Goal: Use online tool/utility

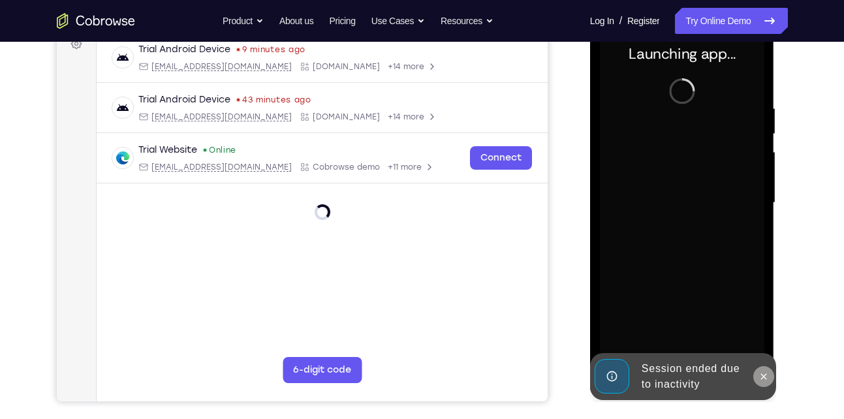
scroll to position [206, 0]
click at [762, 377] on icon at bounding box center [763, 376] width 10 height 10
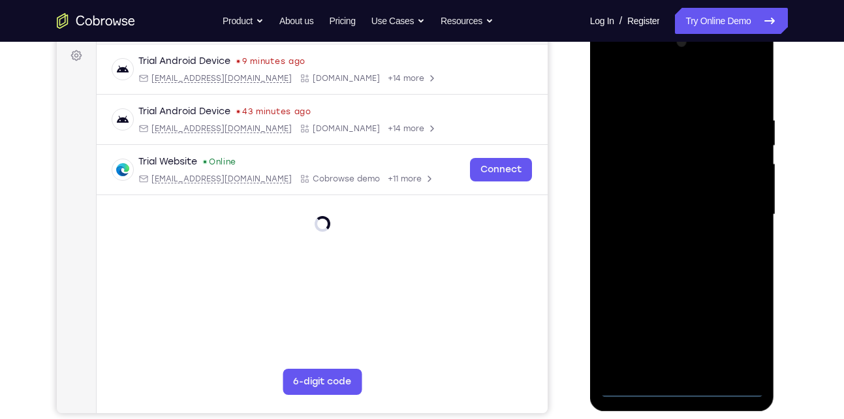
scroll to position [193, 0]
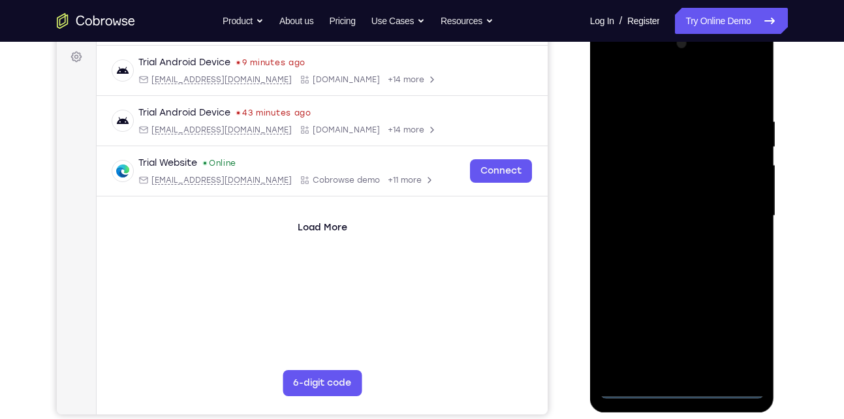
click at [679, 383] on div at bounding box center [682, 216] width 164 height 366
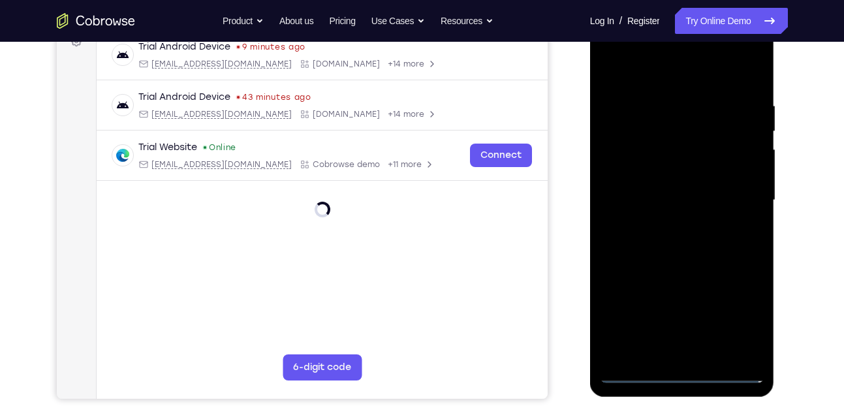
click at [683, 370] on div at bounding box center [682, 201] width 164 height 366
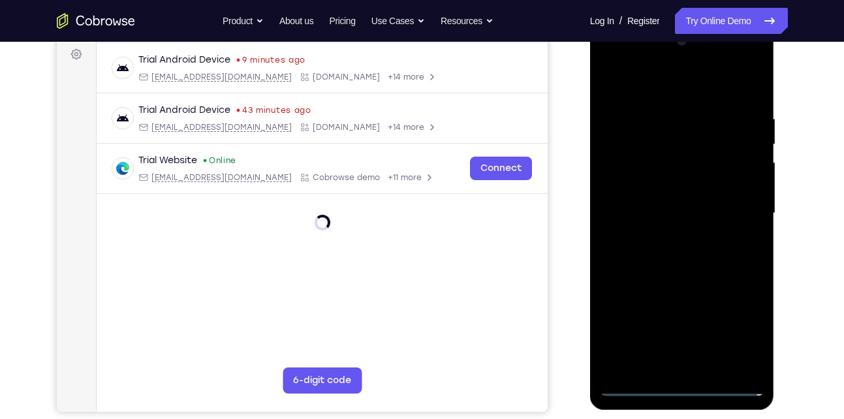
scroll to position [195, 0]
click at [737, 325] on div at bounding box center [682, 214] width 164 height 366
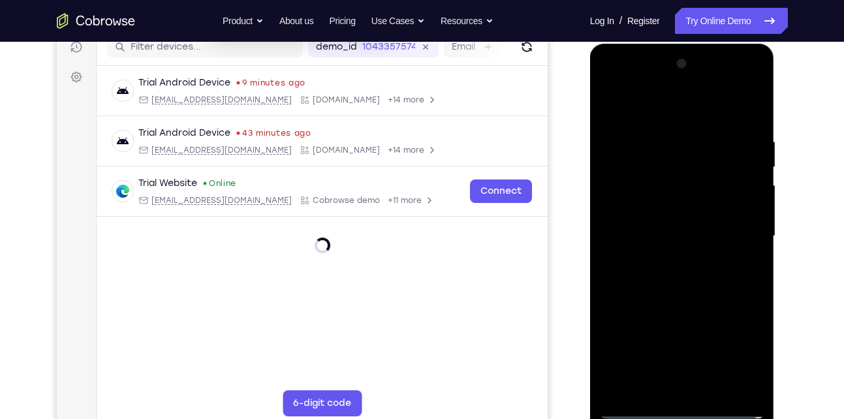
scroll to position [172, 0]
click at [661, 112] on div at bounding box center [682, 237] width 164 height 366
click at [736, 228] on div at bounding box center [682, 237] width 164 height 366
click at [670, 259] on div at bounding box center [682, 237] width 164 height 366
click at [646, 226] on div at bounding box center [682, 237] width 164 height 366
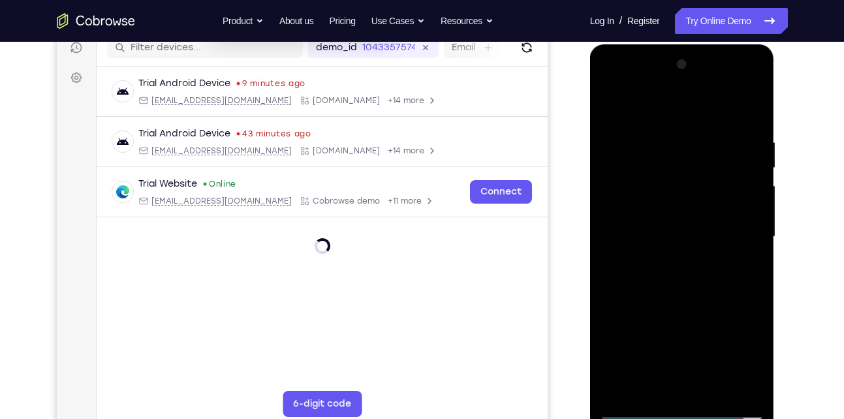
click at [641, 220] on div at bounding box center [682, 237] width 164 height 366
click at [629, 181] on div at bounding box center [682, 237] width 164 height 366
click at [651, 206] on div at bounding box center [682, 237] width 164 height 366
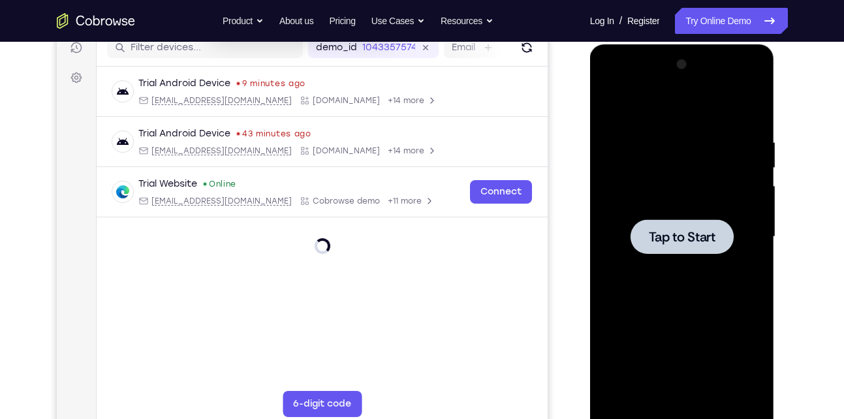
click at [651, 213] on div at bounding box center [682, 237] width 164 height 366
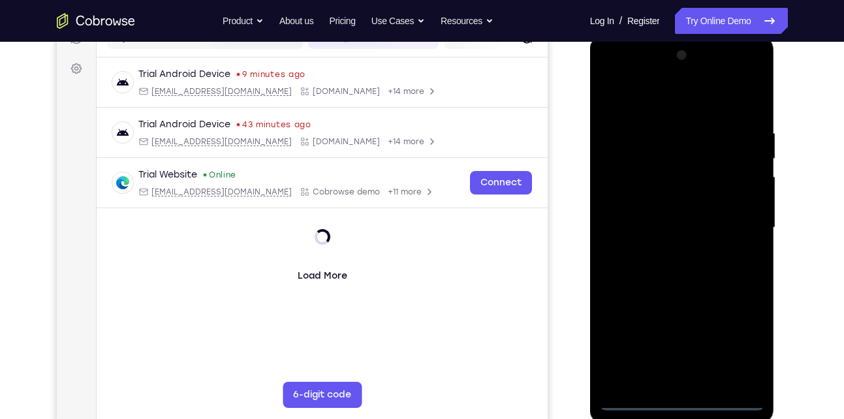
scroll to position [180, 0]
click at [687, 397] on div at bounding box center [682, 229] width 164 height 366
click at [743, 342] on div at bounding box center [682, 229] width 164 height 366
click at [690, 99] on div at bounding box center [682, 229] width 164 height 366
click at [743, 215] on div at bounding box center [682, 229] width 164 height 366
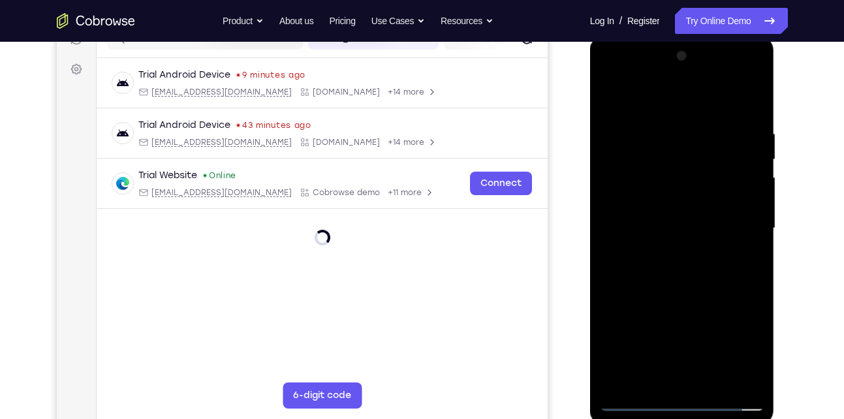
click at [667, 249] on div at bounding box center [682, 229] width 164 height 366
click at [651, 211] on div at bounding box center [682, 229] width 164 height 366
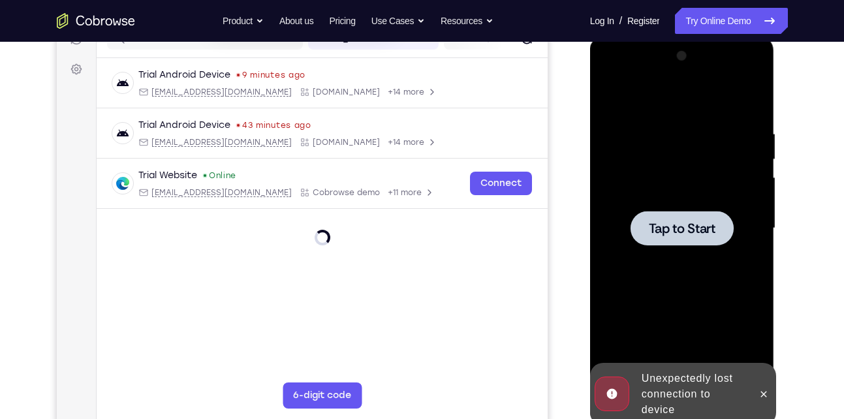
click at [653, 228] on span "Tap to Start" at bounding box center [682, 228] width 67 height 13
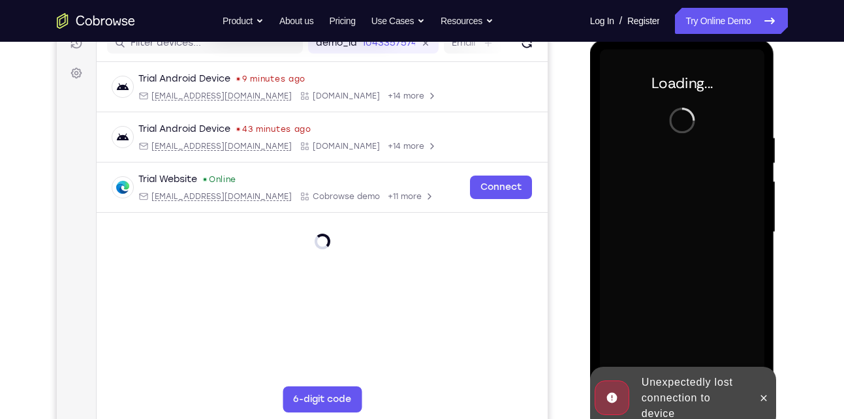
scroll to position [176, 0]
click at [766, 397] on icon at bounding box center [764, 399] width 6 height 6
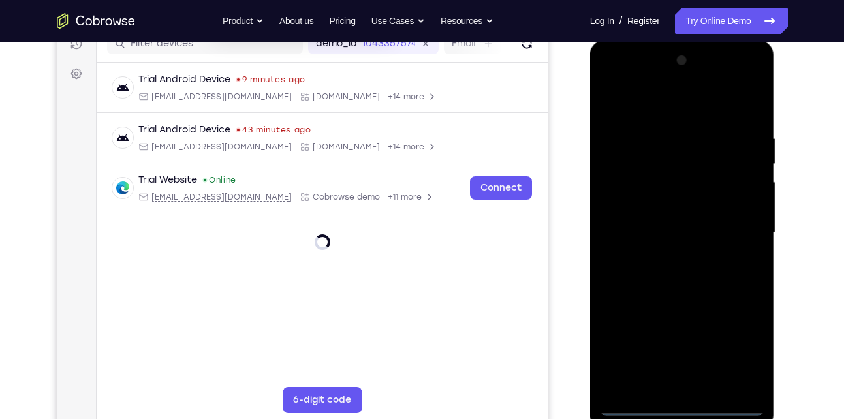
click at [677, 399] on div at bounding box center [682, 233] width 164 height 366
click at [688, 402] on div at bounding box center [682, 233] width 164 height 366
click at [743, 349] on div at bounding box center [682, 233] width 164 height 366
click at [640, 98] on div at bounding box center [682, 233] width 164 height 366
click at [735, 220] on div at bounding box center [682, 233] width 164 height 366
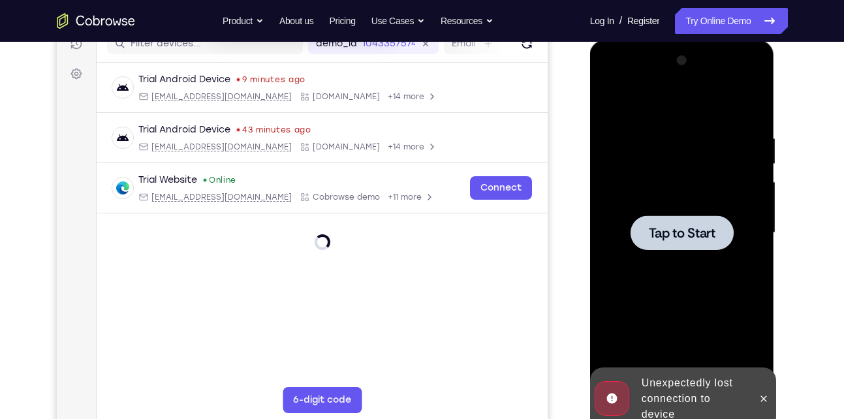
click at [664, 236] on span "Tap to Start" at bounding box center [682, 232] width 67 height 13
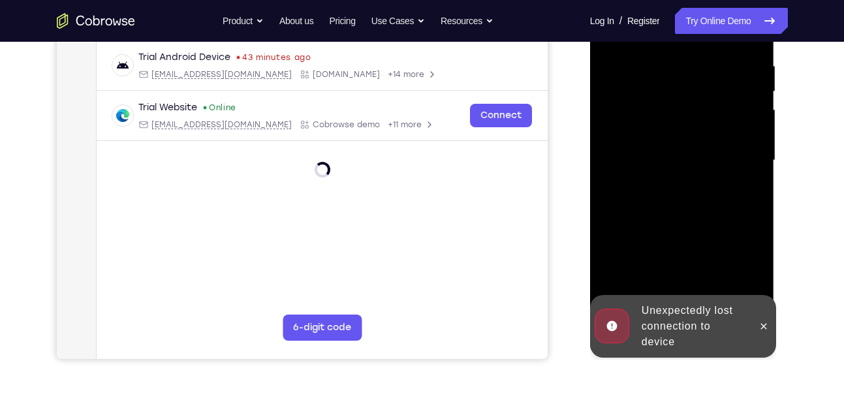
scroll to position [249, 0]
click at [759, 319] on button at bounding box center [763, 325] width 21 height 21
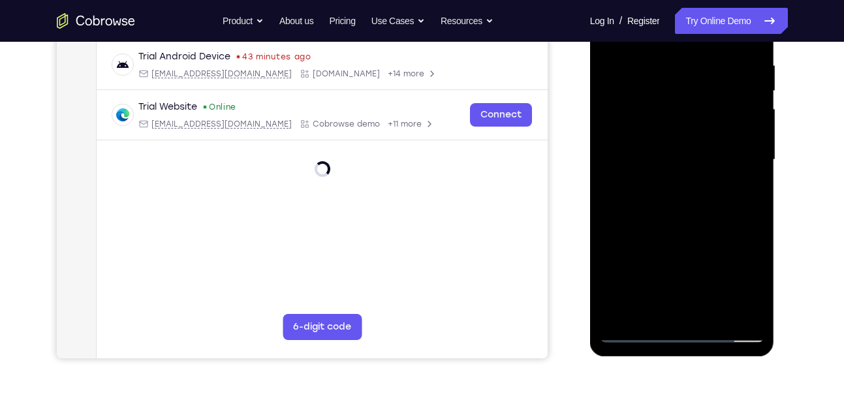
click at [688, 331] on div at bounding box center [682, 160] width 164 height 366
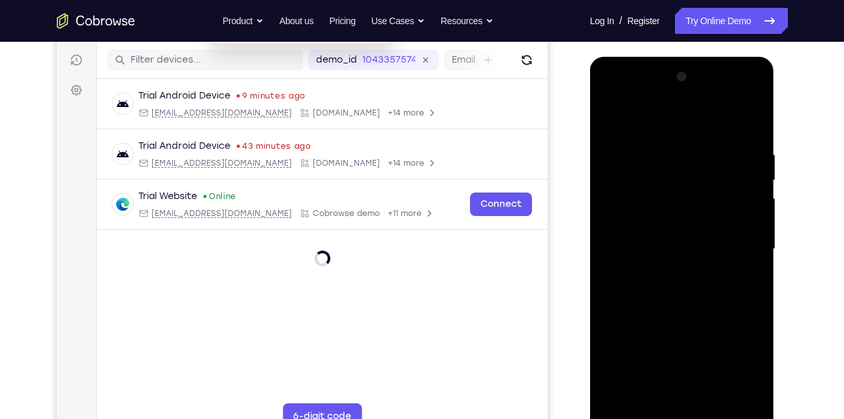
scroll to position [159, 0]
click at [747, 371] on div at bounding box center [682, 250] width 164 height 366
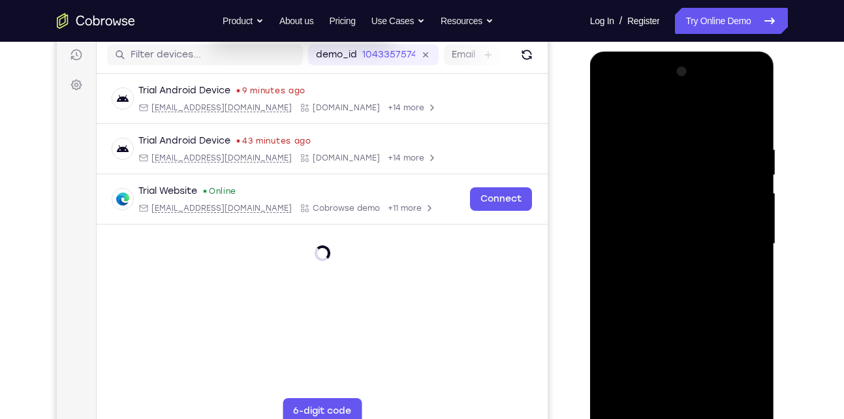
scroll to position [166, 0]
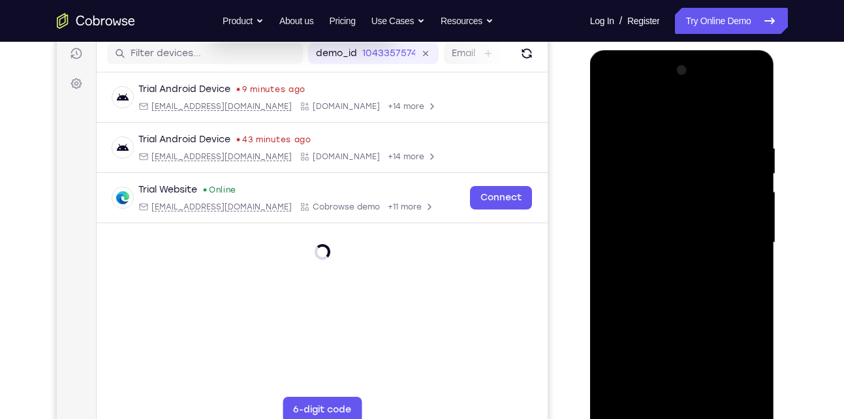
click at [680, 114] on div at bounding box center [682, 243] width 164 height 366
click at [732, 238] on div at bounding box center [682, 243] width 164 height 366
click at [666, 262] on div at bounding box center [682, 243] width 164 height 366
click at [647, 230] on div at bounding box center [682, 243] width 164 height 366
click at [664, 212] on div at bounding box center [682, 243] width 164 height 366
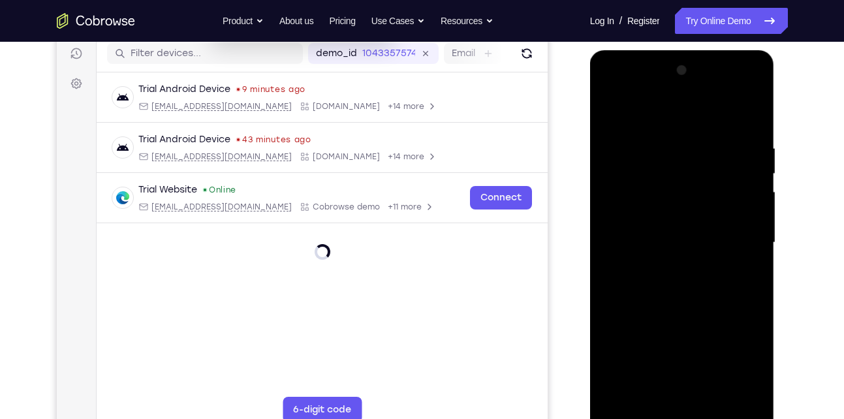
click at [642, 242] on div at bounding box center [682, 243] width 164 height 366
click at [644, 278] on div at bounding box center [682, 243] width 164 height 366
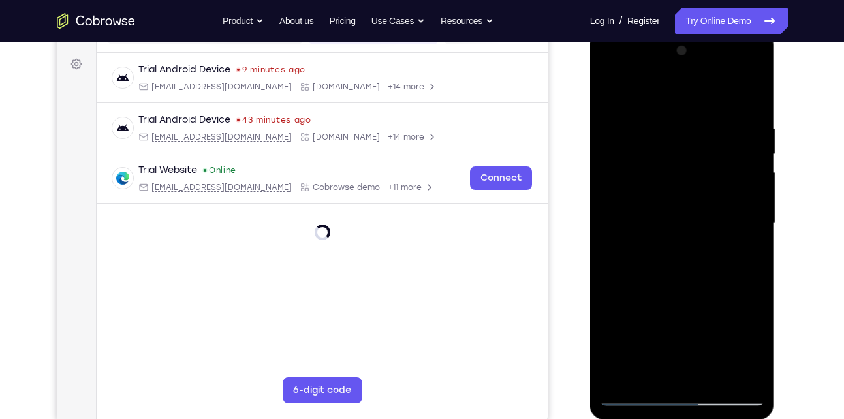
scroll to position [186, 0]
click at [691, 271] on div at bounding box center [682, 223] width 164 height 366
click at [717, 373] on div at bounding box center [682, 223] width 164 height 366
click at [688, 289] on div at bounding box center [682, 223] width 164 height 366
click at [653, 206] on div at bounding box center [682, 223] width 164 height 366
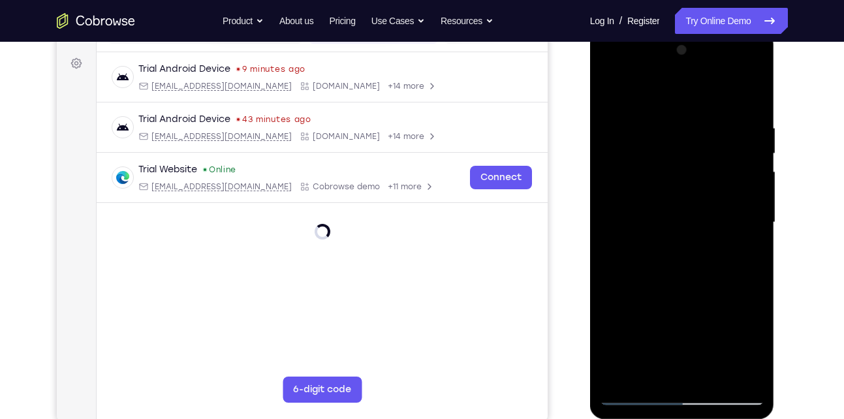
click at [648, 368] on div at bounding box center [682, 223] width 164 height 366
click at [708, 281] on div at bounding box center [682, 223] width 164 height 366
click at [658, 134] on div at bounding box center [682, 223] width 164 height 366
click at [651, 375] on div at bounding box center [682, 223] width 164 height 366
drag, startPoint x: 700, startPoint y: 269, endPoint x: 715, endPoint y: -48, distance: 317.6
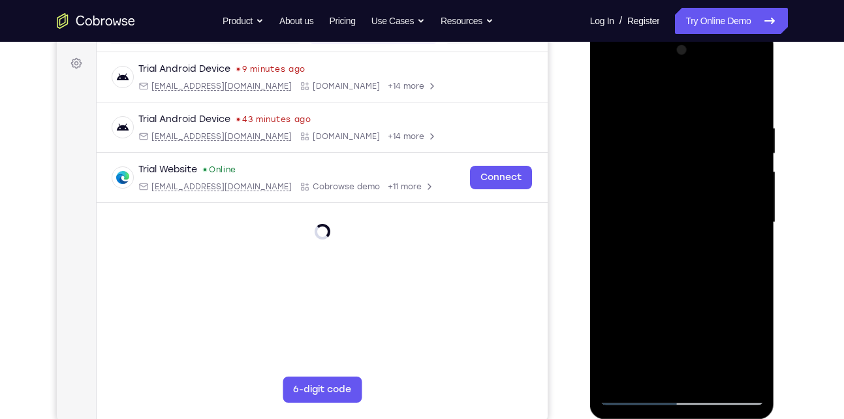
click at [715, 30] on html "Online web based iOS Simulators and Android Emulators. Run iPhone, iPad, Mobile…" at bounding box center [683, 226] width 186 height 392
drag, startPoint x: 711, startPoint y: 204, endPoint x: 713, endPoint y: 415, distance: 211.5
click at [713, 415] on div at bounding box center [682, 224] width 185 height 389
drag, startPoint x: 708, startPoint y: 165, endPoint x: 708, endPoint y: 361, distance: 195.8
click at [708, 361] on div at bounding box center [682, 223] width 164 height 366
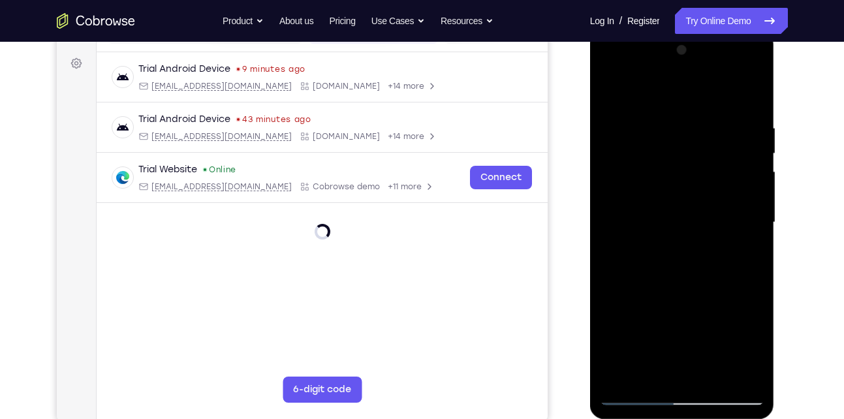
click at [670, 121] on div at bounding box center [682, 223] width 164 height 366
click at [657, 214] on div at bounding box center [682, 223] width 164 height 366
click at [732, 367] on div at bounding box center [682, 223] width 164 height 366
click at [636, 393] on div at bounding box center [682, 223] width 164 height 366
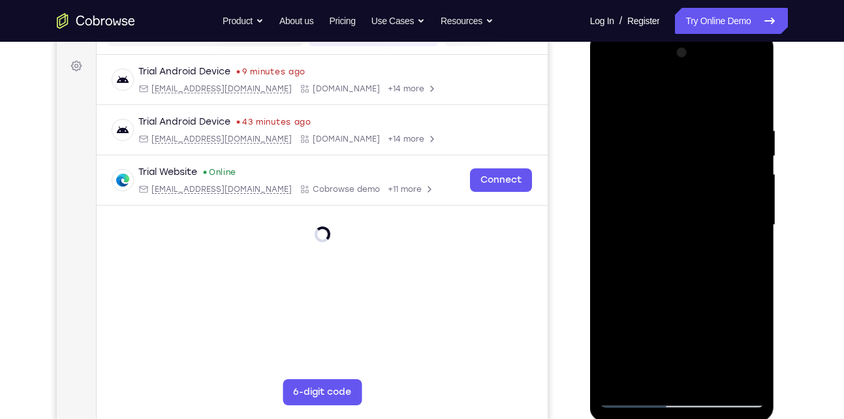
scroll to position [183, 0]
click at [704, 284] on div at bounding box center [682, 226] width 164 height 366
click at [634, 406] on div at bounding box center [682, 226] width 164 height 366
click at [646, 373] on div at bounding box center [682, 226] width 164 height 366
click at [680, 326] on div at bounding box center [682, 226] width 164 height 366
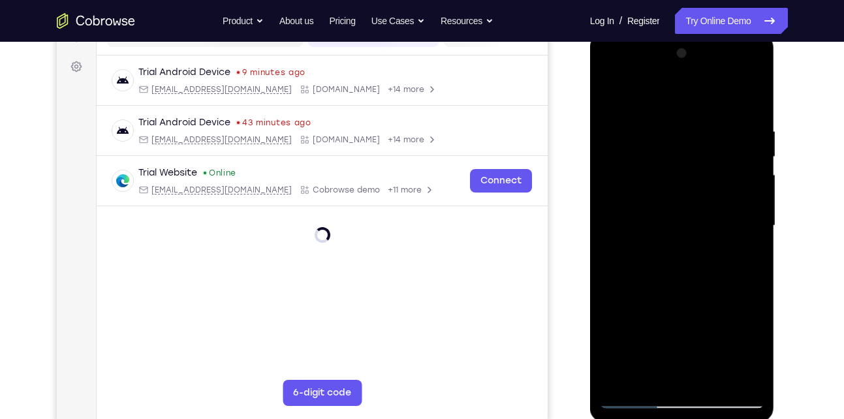
click at [642, 328] on div at bounding box center [682, 226] width 164 height 366
click at [712, 302] on div at bounding box center [682, 226] width 164 height 366
click at [693, 375] on div at bounding box center [682, 226] width 164 height 366
click at [741, 348] on div at bounding box center [682, 226] width 164 height 366
click at [707, 297] on div at bounding box center [682, 226] width 164 height 366
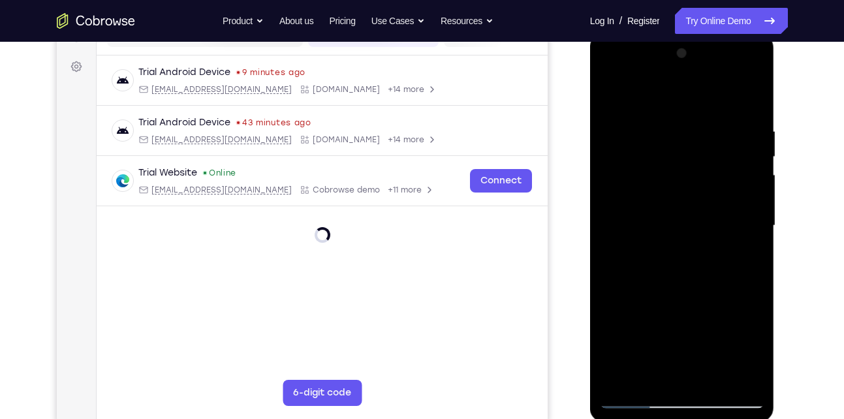
click at [726, 284] on div at bounding box center [682, 226] width 164 height 366
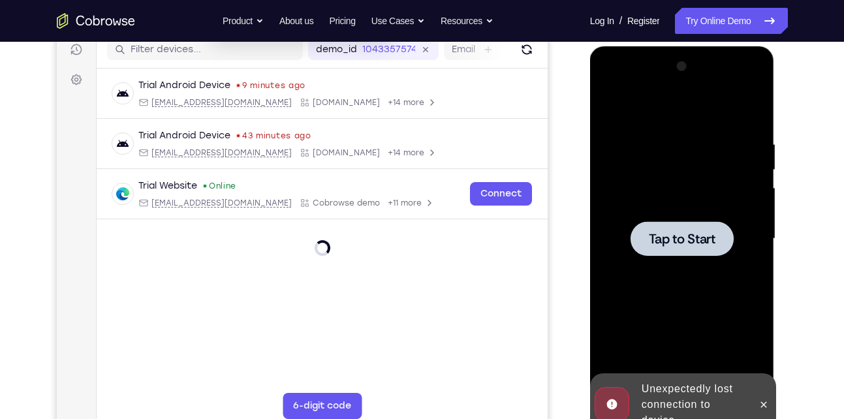
scroll to position [171, 0]
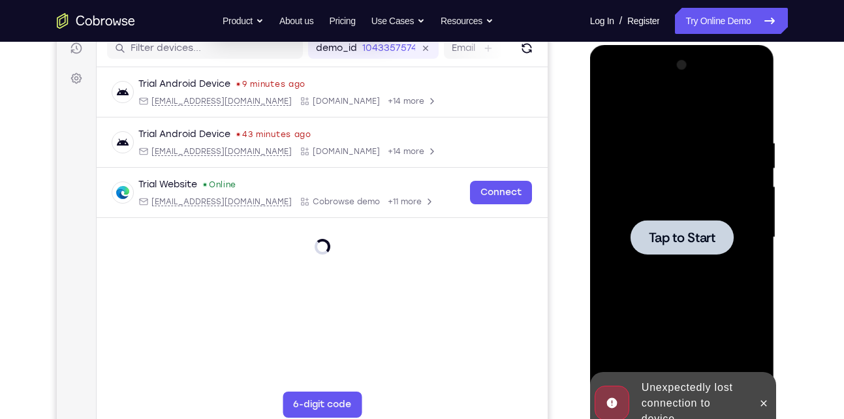
click at [686, 226] on div at bounding box center [682, 237] width 103 height 35
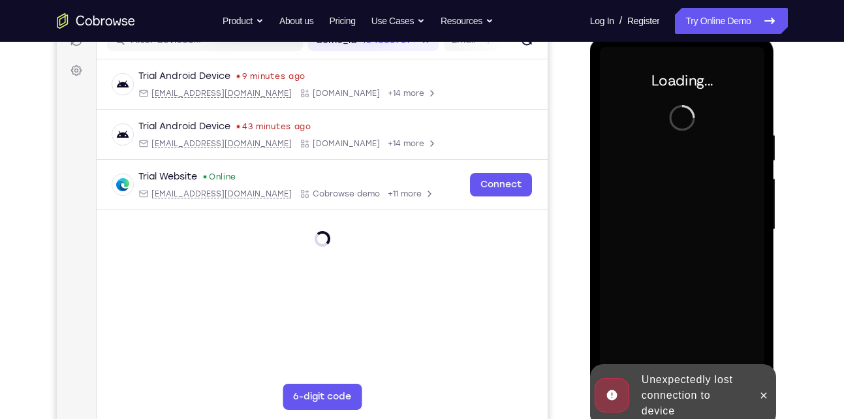
scroll to position [180, 0]
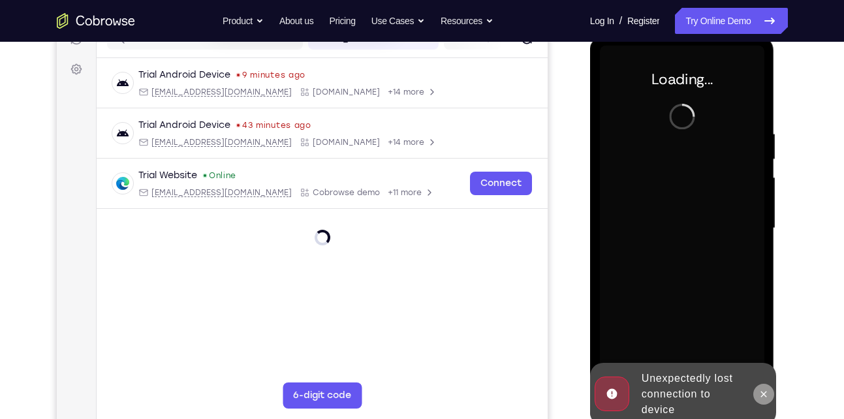
click at [769, 390] on icon at bounding box center [763, 394] width 10 height 10
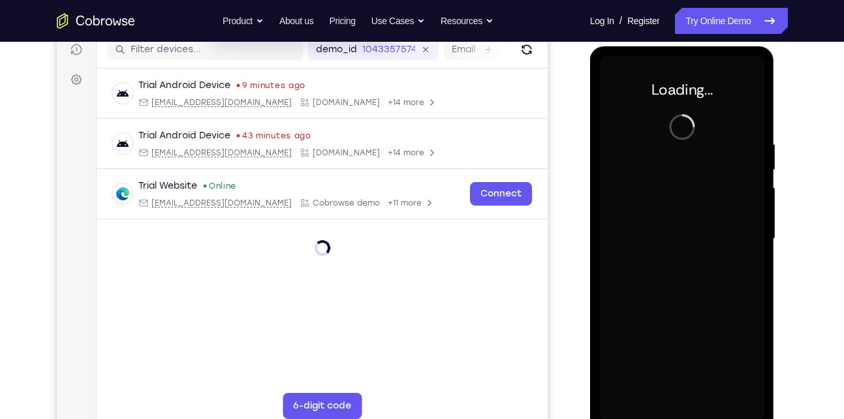
scroll to position [169, 0]
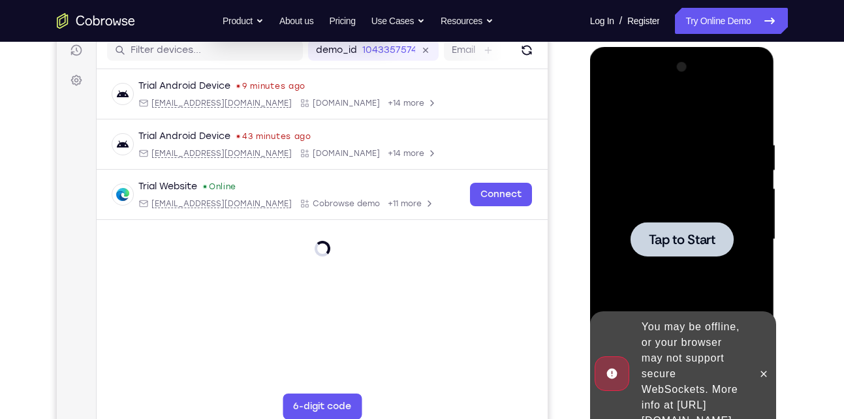
click at [702, 233] on span "Tap to Start" at bounding box center [682, 239] width 67 height 13
click at [764, 371] on icon at bounding box center [764, 374] width 6 height 6
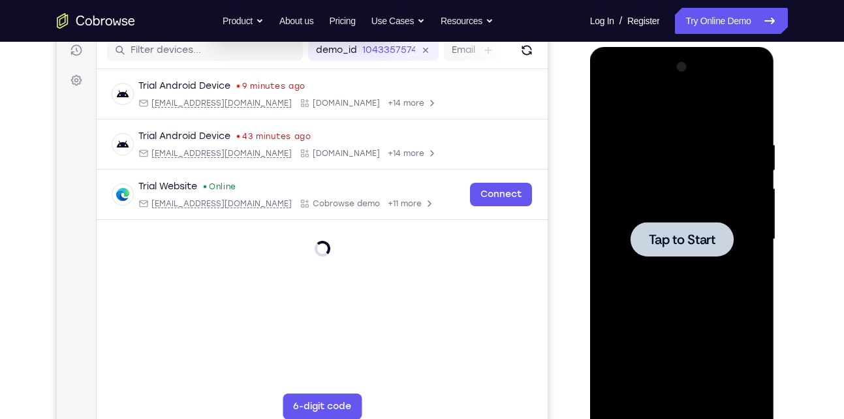
click at [662, 234] on span "Tap to Start" at bounding box center [682, 239] width 67 height 13
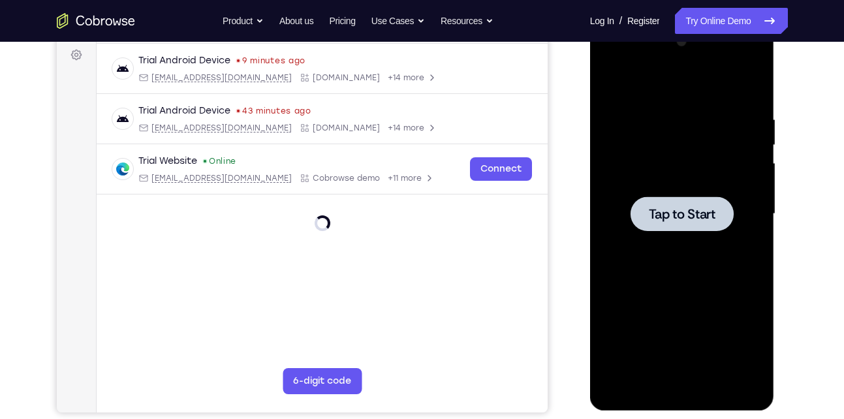
scroll to position [195, 0]
click at [661, 210] on span "Tap to Start" at bounding box center [682, 213] width 67 height 13
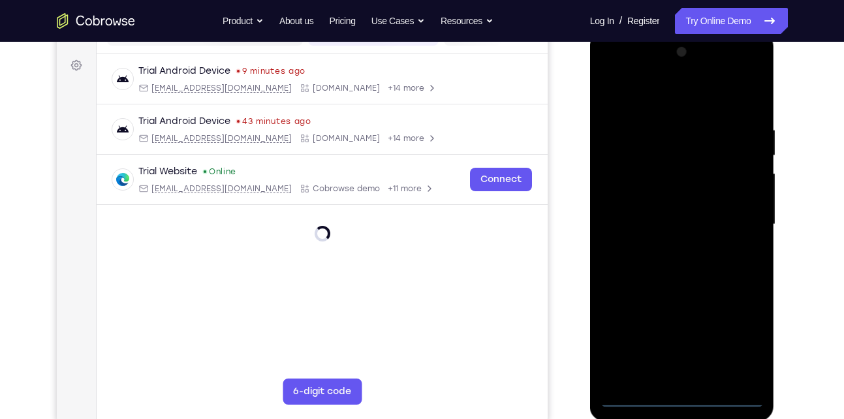
scroll to position [182, 0]
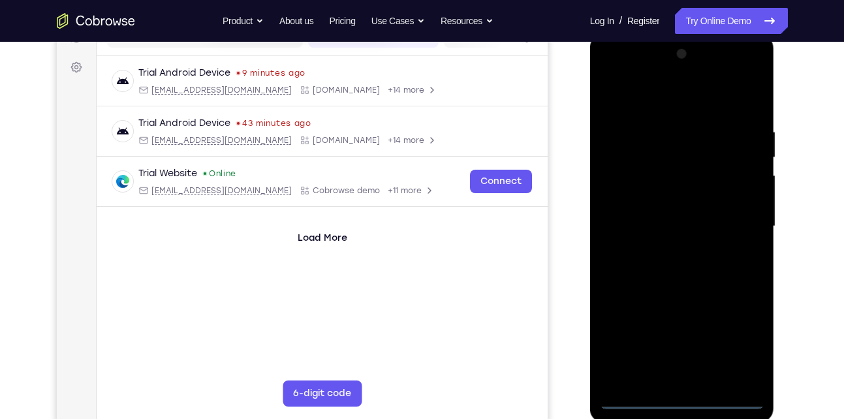
click at [683, 395] on div at bounding box center [682, 227] width 164 height 366
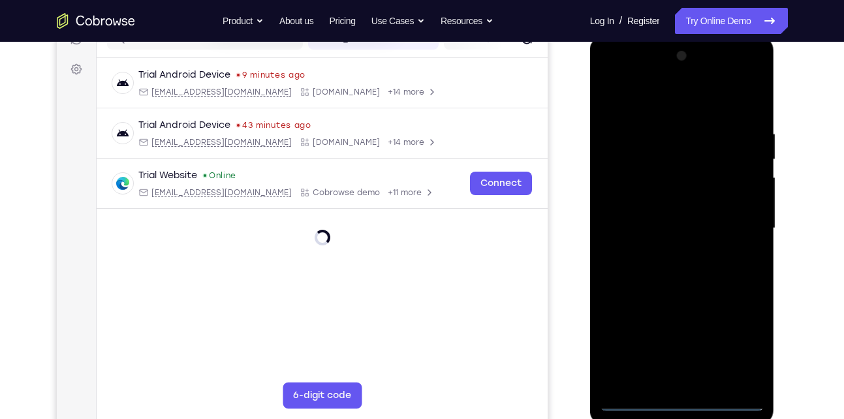
scroll to position [183, 0]
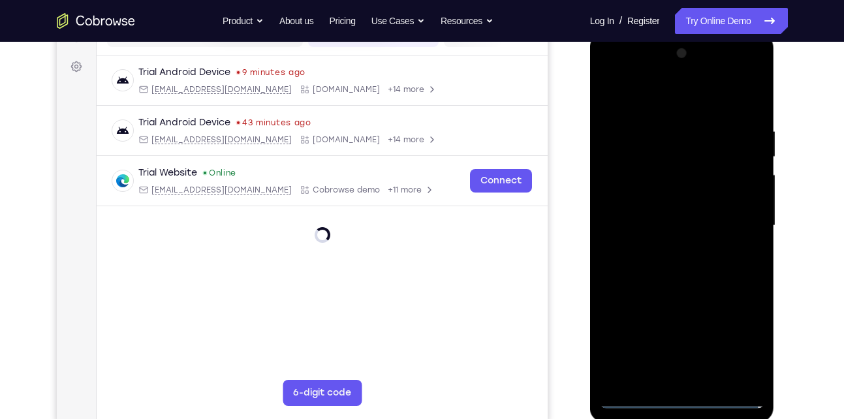
click at [679, 397] on div at bounding box center [682, 226] width 164 height 366
click at [737, 339] on div at bounding box center [682, 226] width 164 height 366
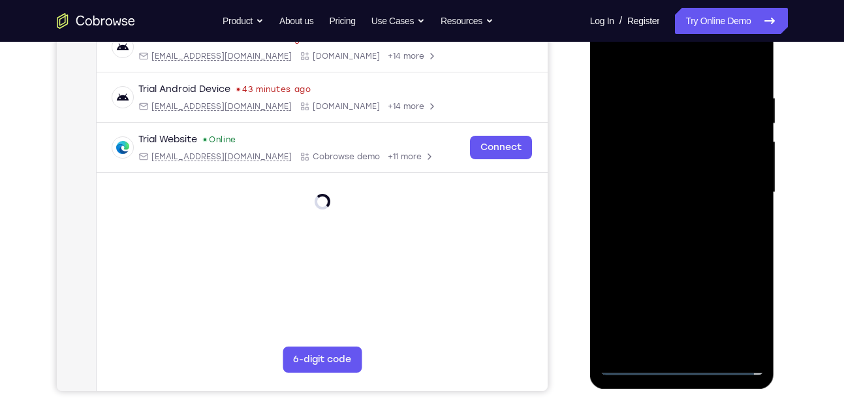
scroll to position [172, 0]
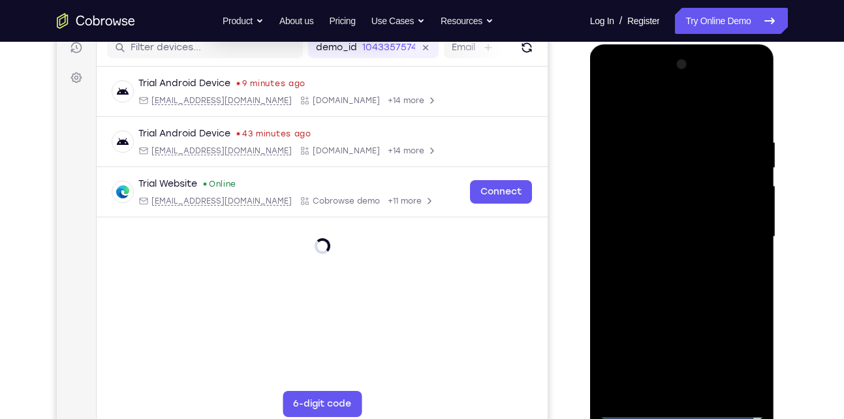
click at [660, 112] on div at bounding box center [682, 237] width 164 height 366
click at [741, 236] on div at bounding box center [682, 237] width 164 height 366
click at [661, 262] on div at bounding box center [682, 237] width 164 height 366
click at [664, 228] on div at bounding box center [682, 237] width 164 height 366
click at [632, 222] on div at bounding box center [682, 237] width 164 height 366
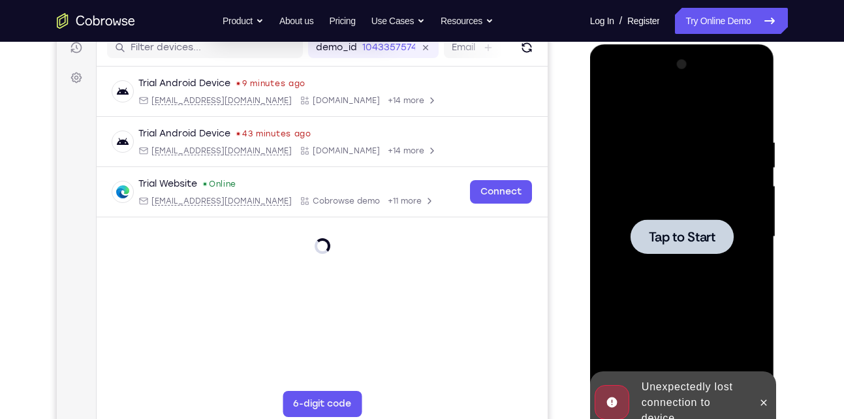
click at [657, 234] on span "Tap to Start" at bounding box center [682, 236] width 67 height 13
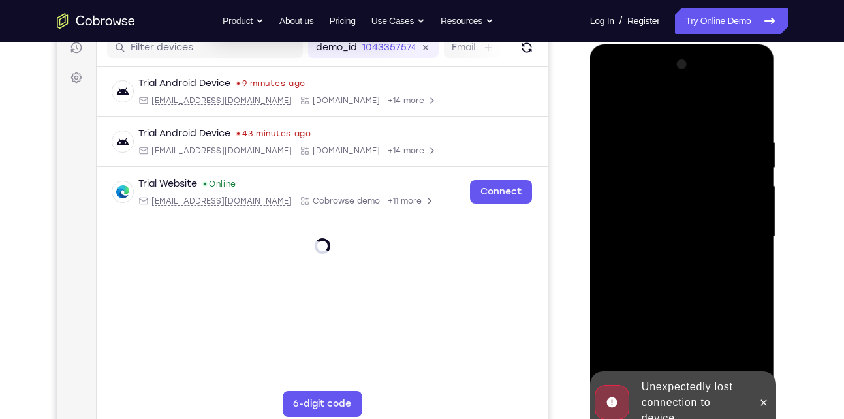
scroll to position [209, 0]
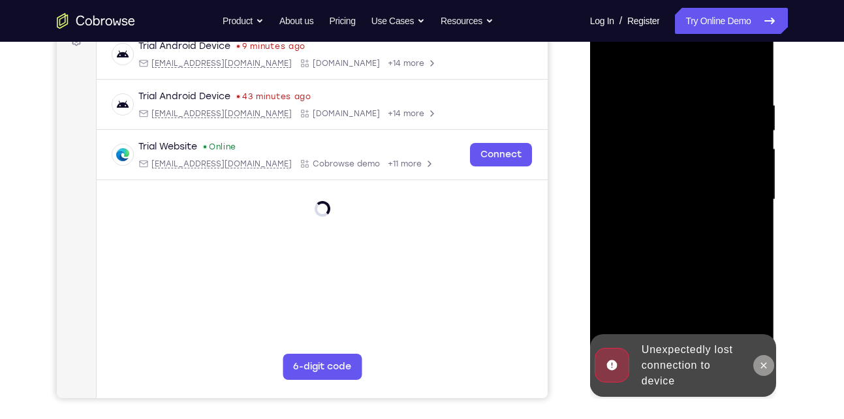
click at [762, 363] on icon at bounding box center [764, 365] width 6 height 6
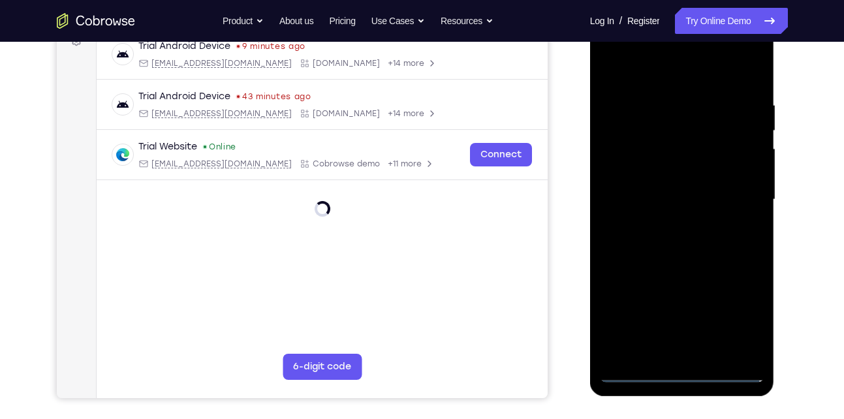
click at [679, 373] on div at bounding box center [682, 200] width 164 height 366
click at [745, 319] on div at bounding box center [682, 200] width 164 height 366
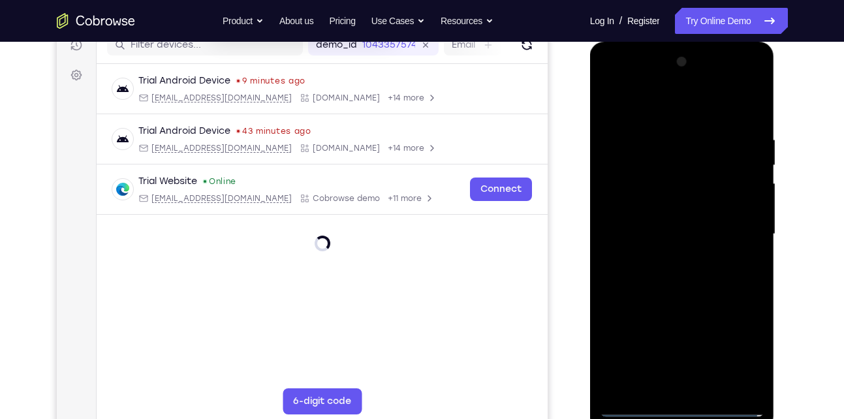
scroll to position [174, 0]
click at [691, 104] on div at bounding box center [682, 235] width 164 height 366
click at [729, 219] on div at bounding box center [682, 235] width 164 height 366
click at [660, 257] on div at bounding box center [682, 235] width 164 height 366
click at [650, 231] on div at bounding box center [682, 235] width 164 height 366
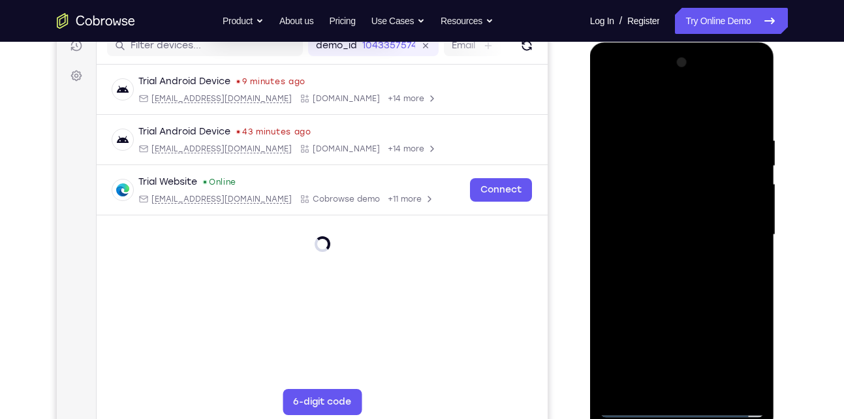
click at [649, 205] on div at bounding box center [682, 235] width 164 height 366
click at [748, 206] on div at bounding box center [682, 235] width 164 height 366
click at [686, 227] on div at bounding box center [682, 235] width 164 height 366
click at [679, 278] on div at bounding box center [682, 235] width 164 height 366
click at [689, 288] on div at bounding box center [682, 235] width 164 height 366
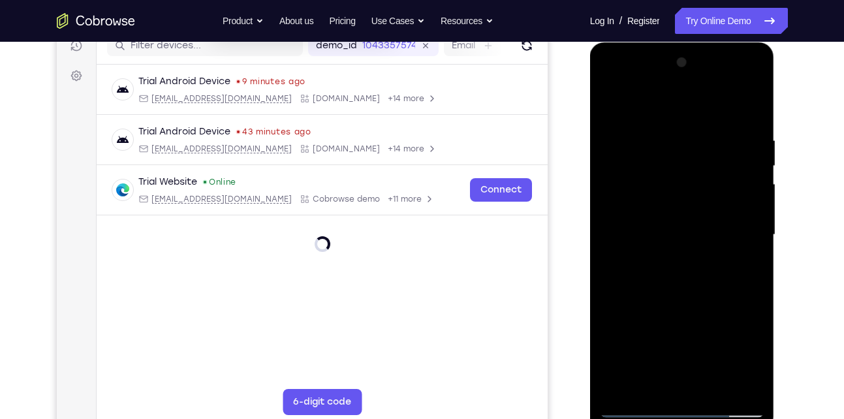
click at [714, 386] on div at bounding box center [682, 235] width 164 height 366
click at [679, 302] on div at bounding box center [682, 235] width 164 height 366
click at [664, 213] on div at bounding box center [682, 235] width 164 height 366
click at [657, 379] on div at bounding box center [682, 235] width 164 height 366
click at [700, 287] on div at bounding box center [682, 235] width 164 height 366
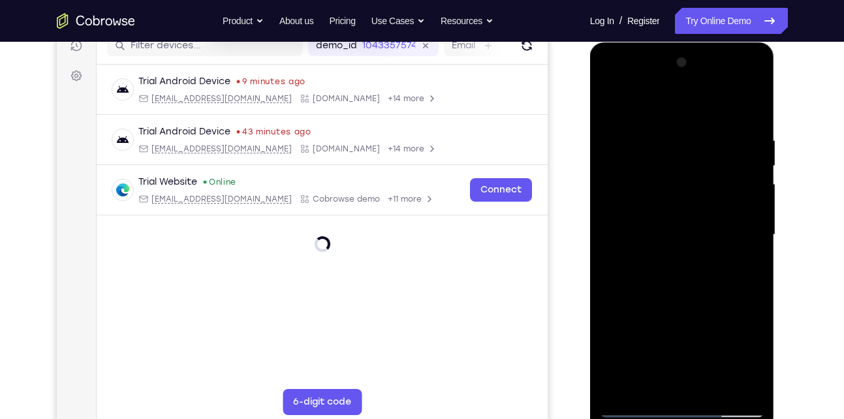
click at [666, 145] on div at bounding box center [682, 235] width 164 height 366
click at [668, 379] on div at bounding box center [682, 235] width 164 height 366
drag, startPoint x: 687, startPoint y: 304, endPoint x: 699, endPoint y: 168, distance: 137.0
click at [699, 168] on div at bounding box center [682, 235] width 164 height 366
drag, startPoint x: 689, startPoint y: 300, endPoint x: 693, endPoint y: 114, distance: 186.1
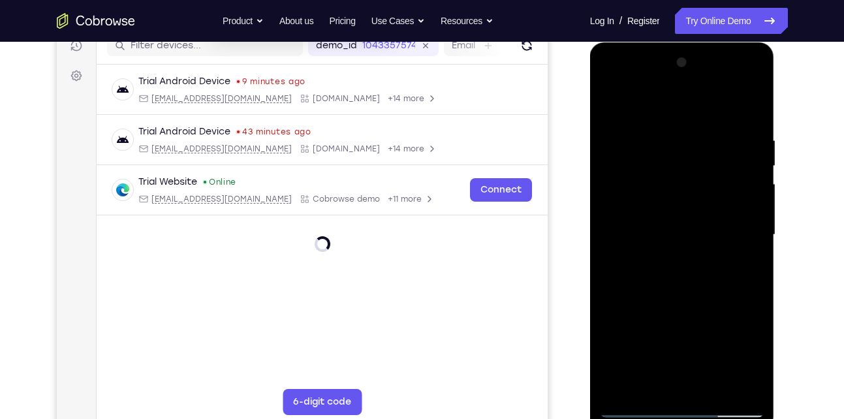
click at [693, 114] on div at bounding box center [682, 235] width 164 height 366
drag, startPoint x: 674, startPoint y: 332, endPoint x: 659, endPoint y: 195, distance: 137.8
click at [659, 195] on div at bounding box center [682, 235] width 164 height 366
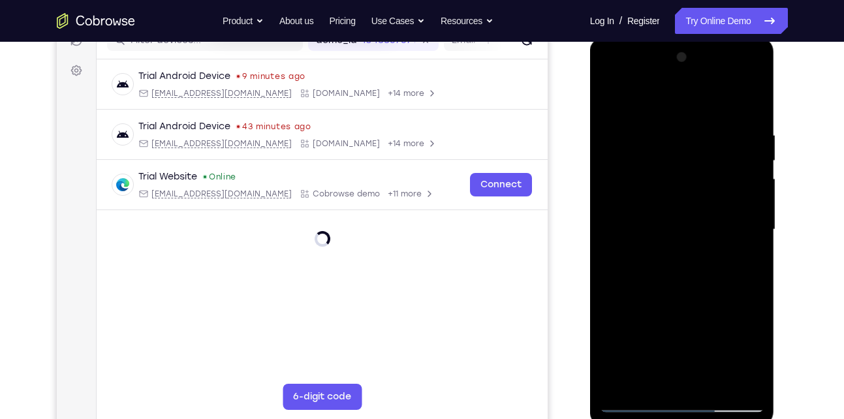
scroll to position [179, 0]
drag, startPoint x: 688, startPoint y: 346, endPoint x: 681, endPoint y: 176, distance: 170.5
click at [681, 176] on div at bounding box center [682, 229] width 164 height 366
click at [646, 313] on div at bounding box center [682, 229] width 164 height 366
click at [663, 218] on div at bounding box center [682, 229] width 164 height 366
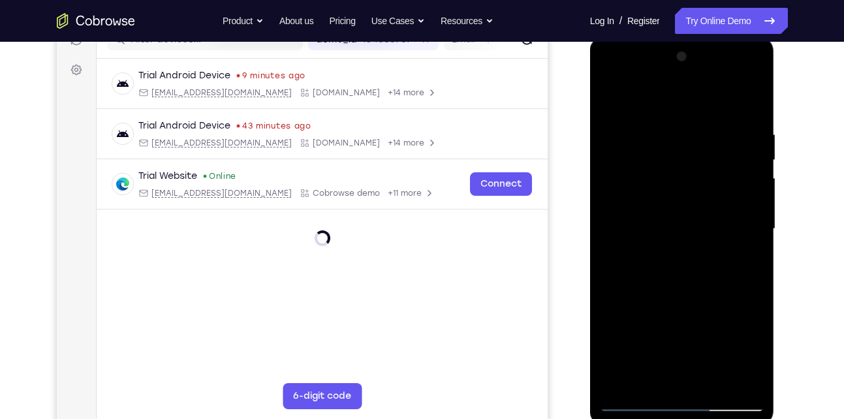
click at [738, 378] on div at bounding box center [682, 229] width 164 height 366
click at [632, 397] on div at bounding box center [682, 229] width 164 height 366
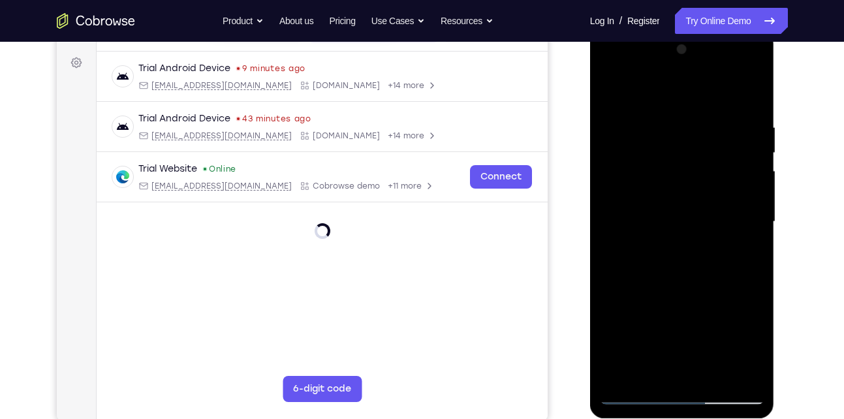
scroll to position [189, 0]
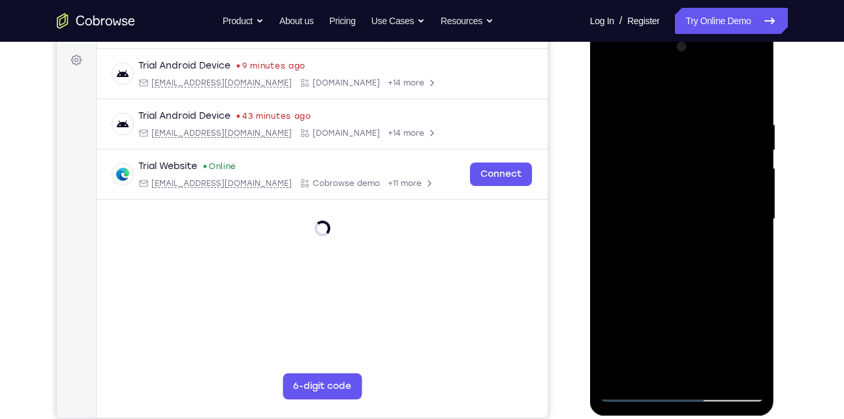
click at [637, 390] on div at bounding box center [682, 220] width 164 height 366
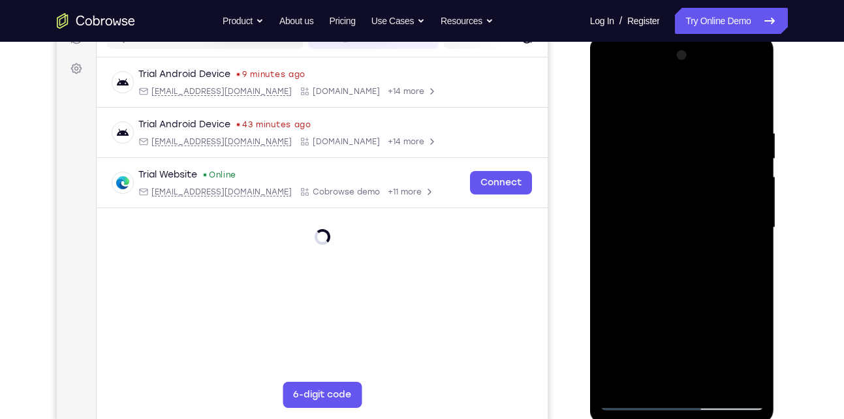
scroll to position [177, 0]
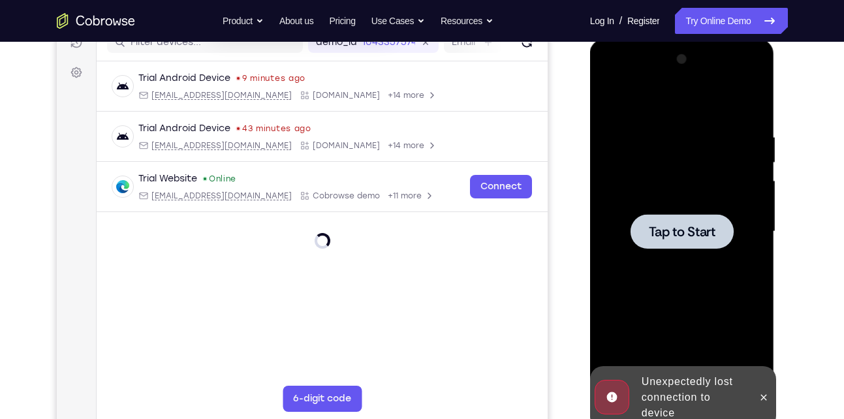
click at [677, 236] on span "Tap to Start" at bounding box center [682, 231] width 67 height 13
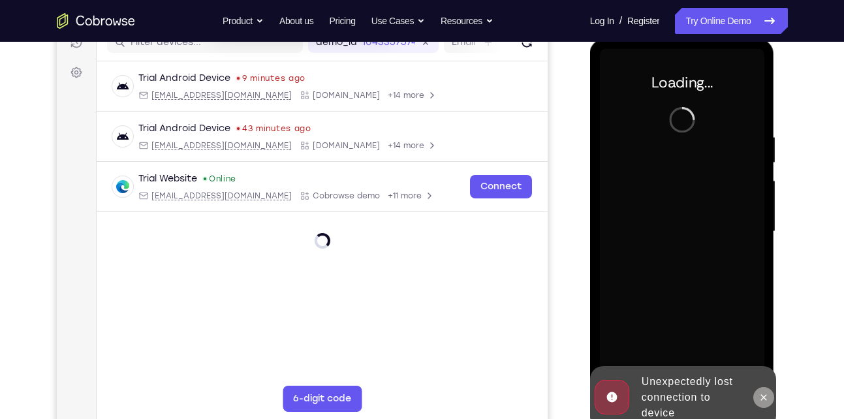
click at [765, 394] on icon at bounding box center [763, 397] width 10 height 10
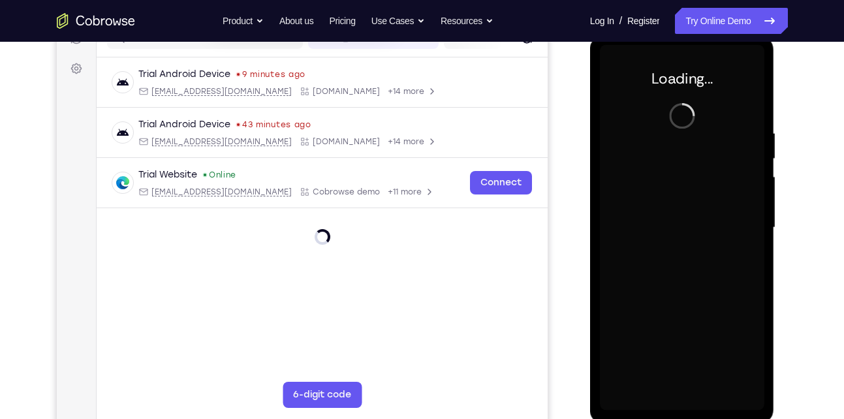
scroll to position [181, 0]
